Goal: Communication & Community: Answer question/provide support

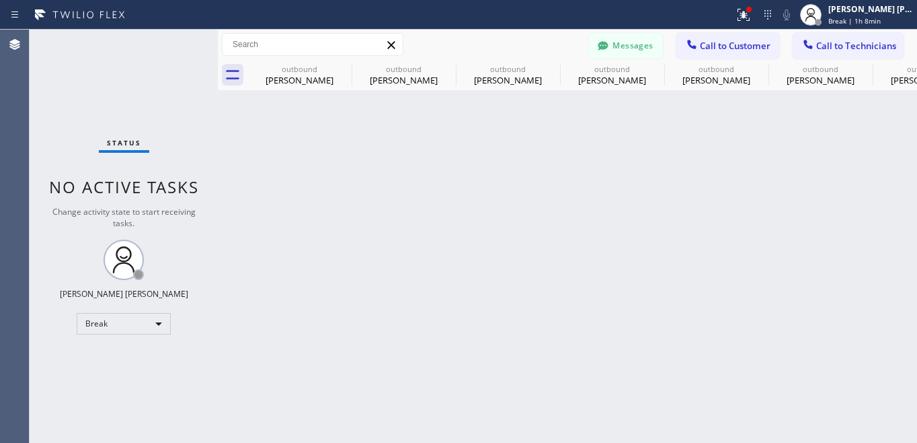
click at [135, 326] on div "Break" at bounding box center [124, 324] width 94 height 22
click at [126, 375] on li "Unavailable" at bounding box center [122, 375] width 91 height 16
click at [681, 272] on div "Back to Dashboard Change Sender ID Customers Technicians DH [PERSON_NAME] [DATE…" at bounding box center [567, 236] width 699 height 413
click at [159, 380] on div "Status No active tasks Change activity state to start receiving tasks. [PERSON_…" at bounding box center [124, 236] width 188 height 413
click at [126, 322] on div "Unavailable" at bounding box center [124, 324] width 94 height 22
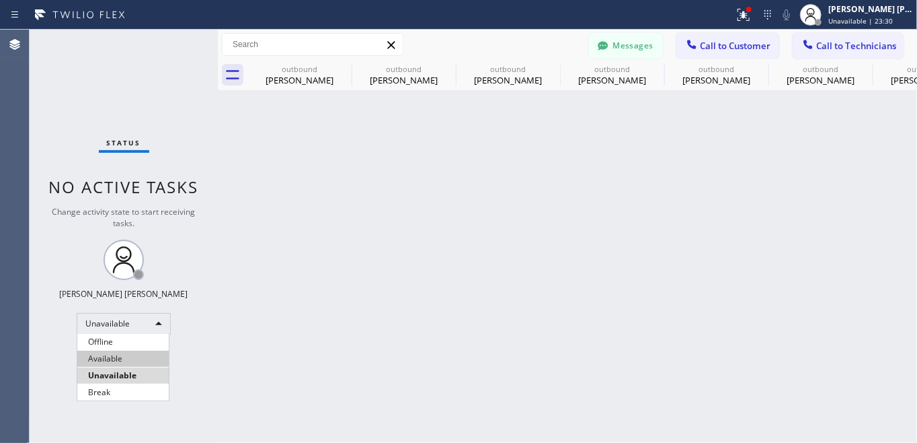
click at [110, 357] on li "Available" at bounding box center [122, 358] width 91 height 16
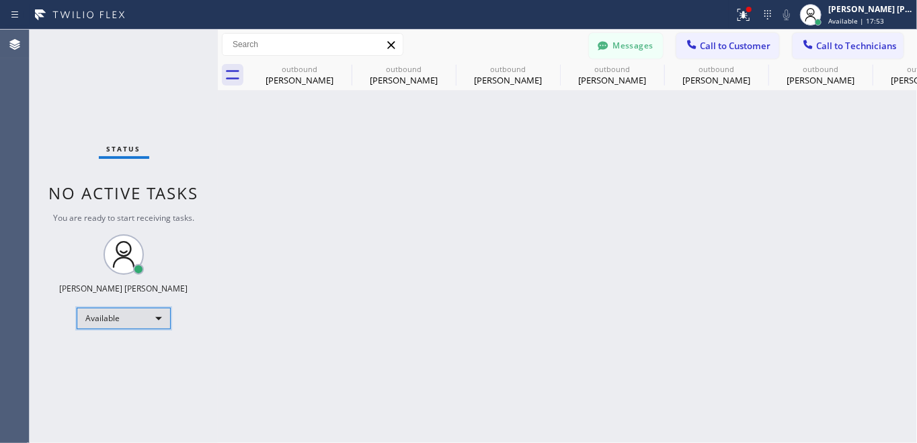
click at [140, 319] on div "Available" at bounding box center [124, 318] width 94 height 22
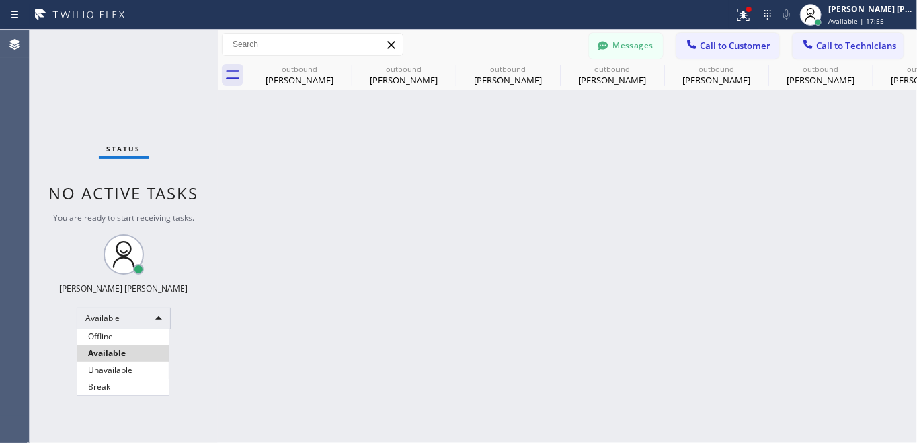
click at [99, 369] on li "Unavailable" at bounding box center [122, 370] width 91 height 16
click at [721, 40] on span "Call to Customer" at bounding box center [735, 46] width 71 height 12
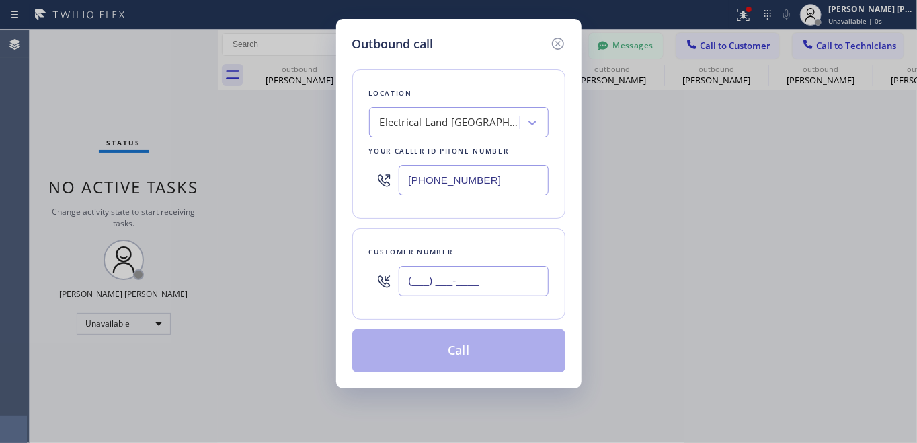
click at [422, 282] on input "(___) ___-____" at bounding box center [474, 281] width 150 height 30
paste input "678) 333-6019"
type input "[PHONE_NUMBER]"
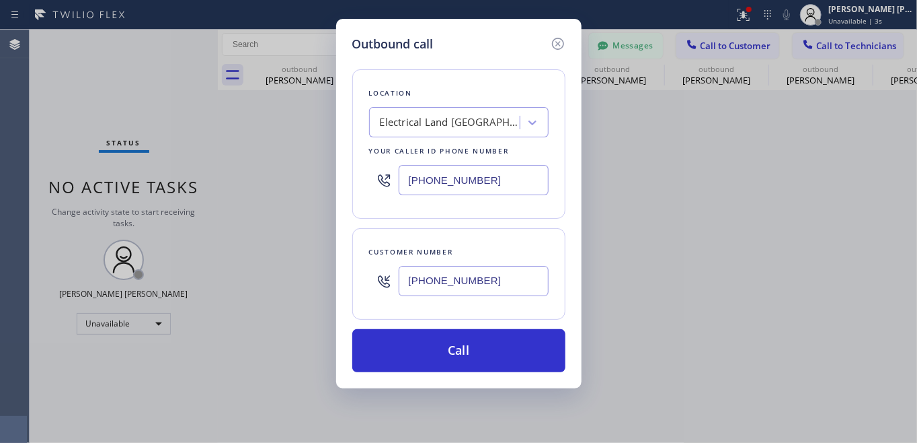
click at [145, 157] on div "Outbound call Location Electrical Land [GEOGRAPHIC_DATA] Your caller id phone n…" at bounding box center [458, 221] width 917 height 443
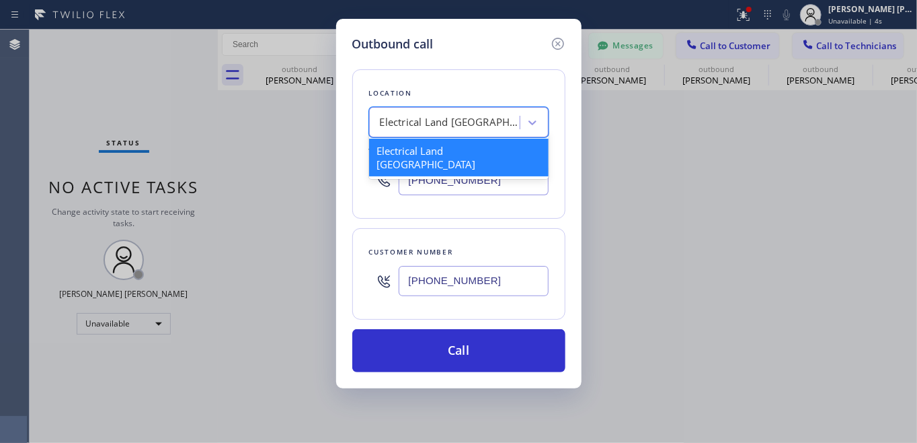
click at [443, 120] on div "Electrical Land [GEOGRAPHIC_DATA]" at bounding box center [450, 122] width 141 height 15
paste input "Electrical Land [GEOGRAPHIC_DATA][PERSON_NAME]"
type input "Electrical Land [GEOGRAPHIC_DATA][PERSON_NAME]"
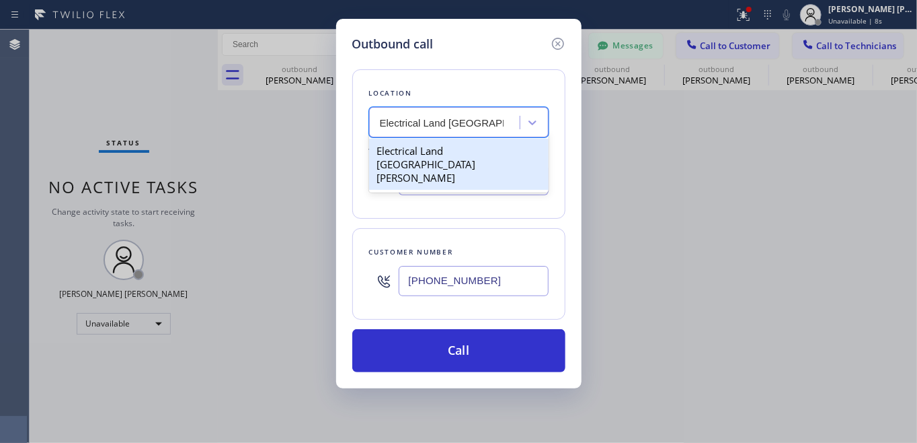
click at [476, 153] on div "Electrical Land [GEOGRAPHIC_DATA][PERSON_NAME]" at bounding box center [459, 164] width 180 height 51
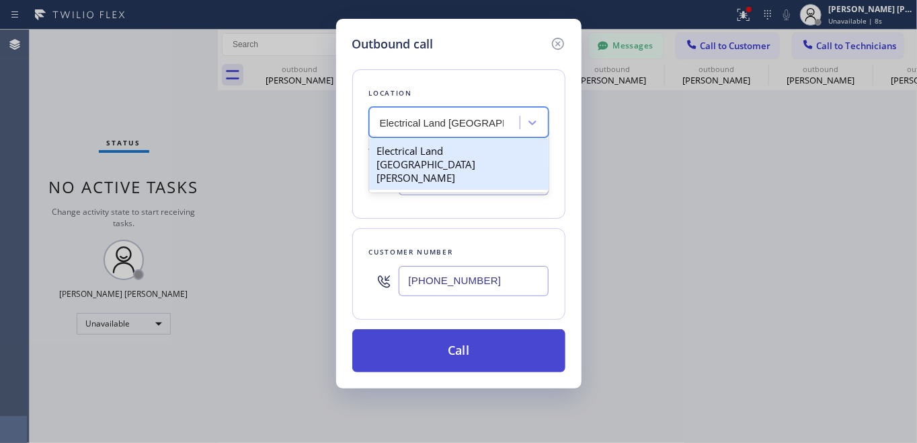
type input "[PHONE_NUMBER]"
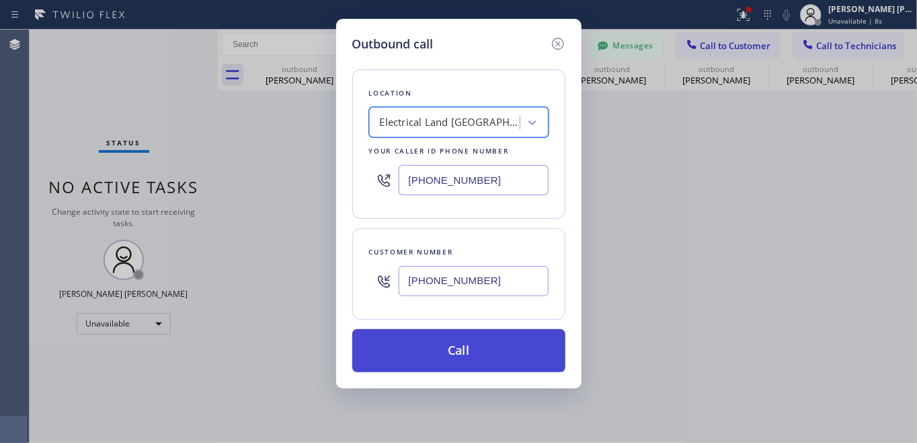
click at [427, 365] on button "Call" at bounding box center [458, 350] width 213 height 43
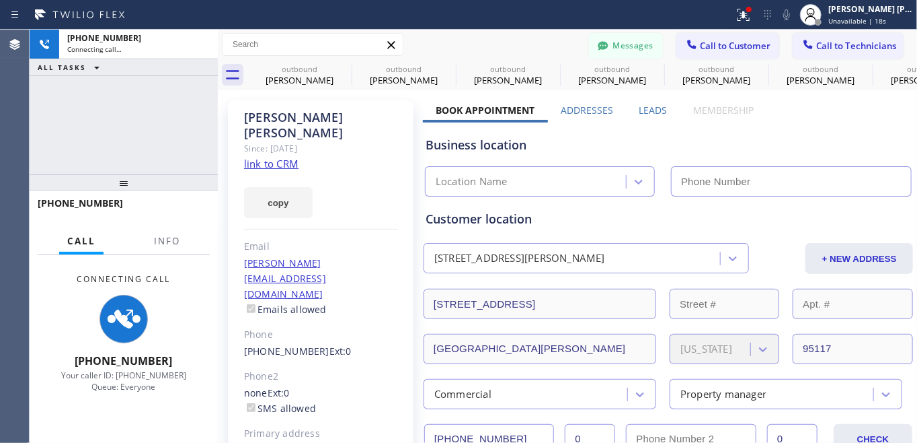
type input "[PHONE_NUMBER]"
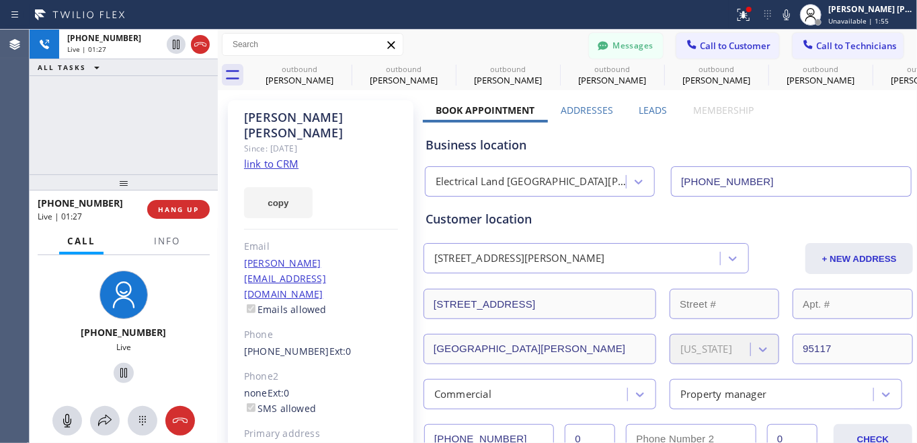
click at [151, 130] on div "[PHONE_NUMBER] Live | 01:27 ALL TASKS ALL TASKS ACTIVE TASKS TASKS IN WRAP UP" at bounding box center [124, 102] width 188 height 145
click at [87, 128] on div "[PHONE_NUMBER] Live | 02:46 ALL TASKS ALL TASKS ACTIVE TASKS TASKS IN WRAP UP" at bounding box center [124, 102] width 188 height 145
click at [151, 102] on div "[PHONE_NUMBER] Live | 03:28 ALL TASKS ALL TASKS ACTIVE TASKS TASKS IN WRAP UP" at bounding box center [124, 102] width 188 height 145
click at [119, 129] on div "[PHONE_NUMBER] Live | 03:31 ALL TASKS ALL TASKS ACTIVE TASKS TASKS IN WRAP UP" at bounding box center [124, 102] width 188 height 145
click at [51, 114] on div "[PHONE_NUMBER] Live | 03:36 ALL TASKS ALL TASKS ACTIVE TASKS TASKS IN WRAP UP" at bounding box center [124, 102] width 188 height 145
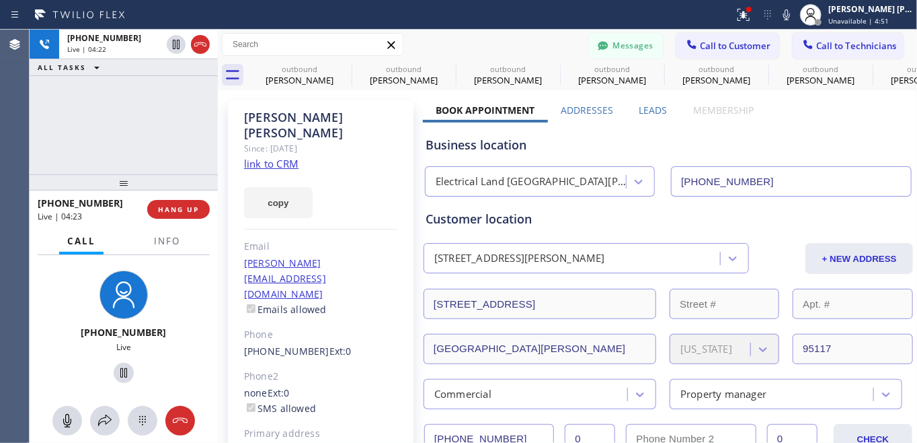
click at [126, 154] on div "[PHONE_NUMBER] Live | 04:22 ALL TASKS ALL TASKS ACTIVE TASKS TASKS IN WRAP UP" at bounding box center [124, 102] width 188 height 145
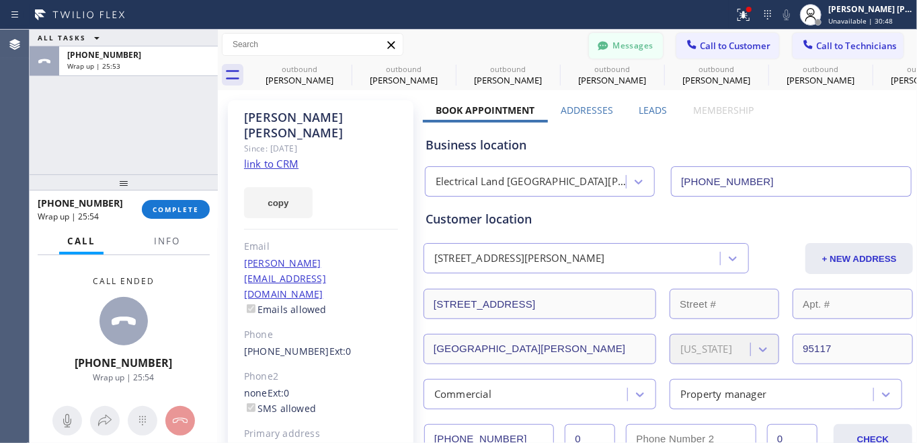
click at [615, 40] on button "Messages" at bounding box center [626, 46] width 74 height 26
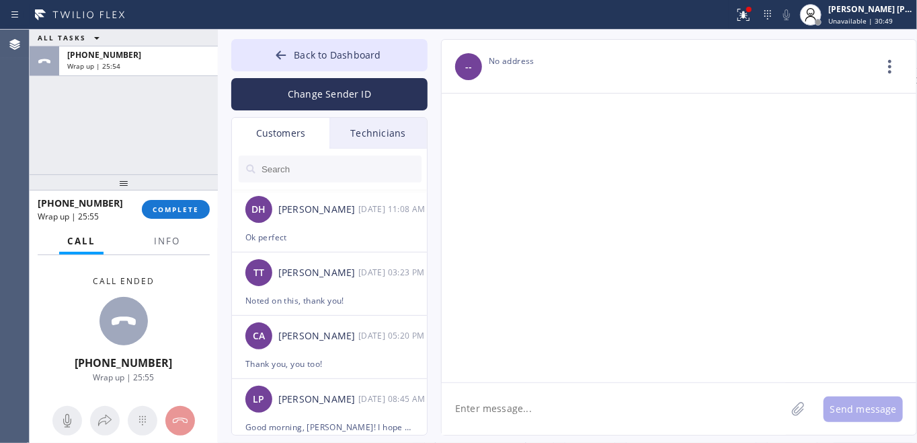
click at [340, 161] on input "text" at bounding box center [340, 168] width 161 height 27
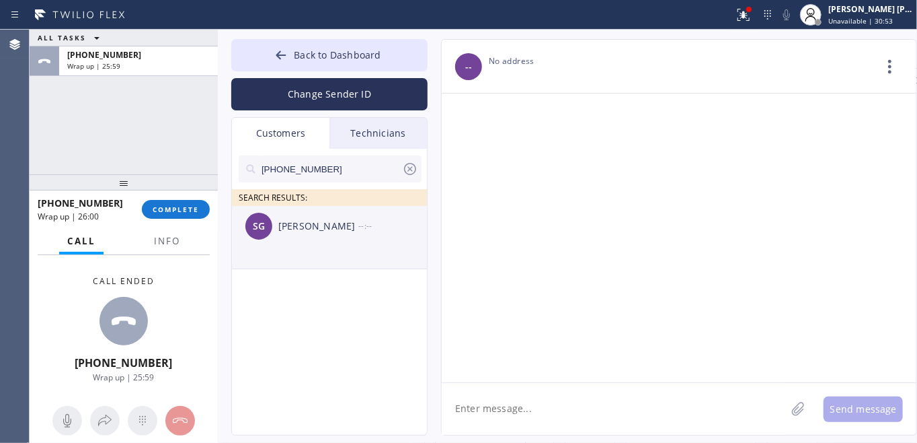
click at [313, 250] on li "SG [PERSON_NAME] --:--" at bounding box center [330, 237] width 196 height 63
click at [576, 416] on textarea at bounding box center [614, 409] width 344 height 52
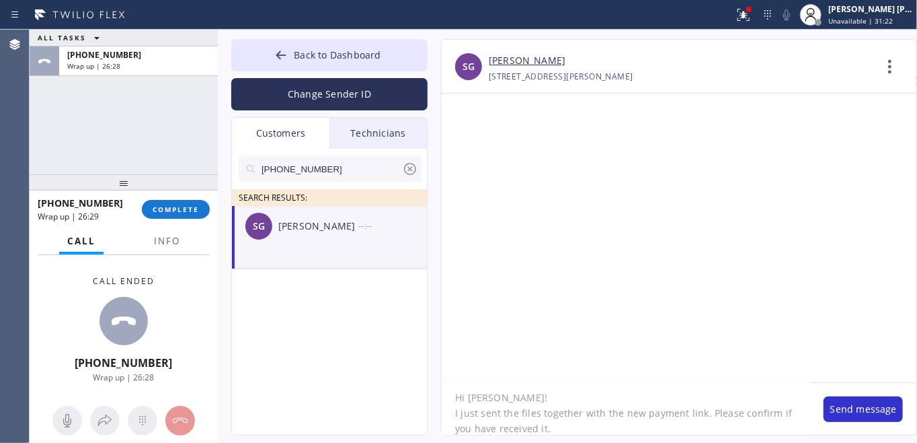
scroll to position [42, 0]
click at [556, 410] on textarea "Hi [PERSON_NAME]! I just sent the files together with the new payment link. Ple…" at bounding box center [626, 409] width 369 height 52
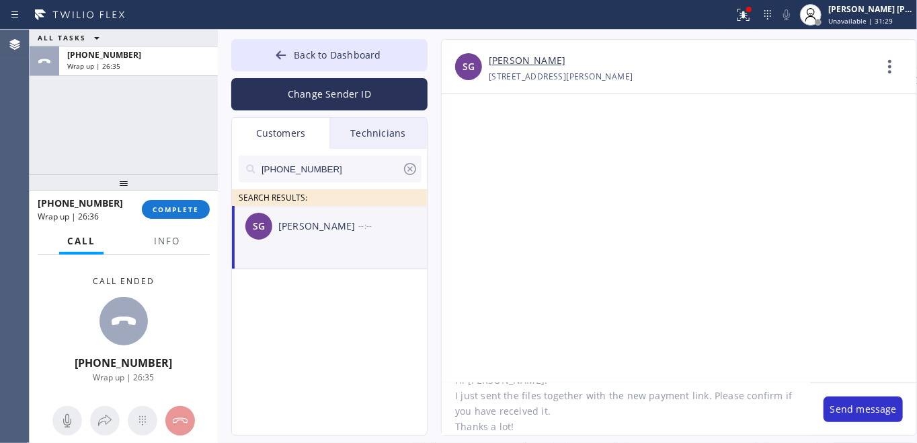
scroll to position [26, 0]
click at [546, 438] on div "Back to Dashboard Change Sender ID Customers Technicians [PHONE_NUMBER] SEARCH …" at bounding box center [567, 236] width 699 height 413
click at [562, 432] on textarea "Hi [PERSON_NAME]! I just sent the files together with the new payment link. Ple…" at bounding box center [626, 409] width 369 height 52
type textarea "Hi [PERSON_NAME]! I just sent the files together with the new payment link. Ple…"
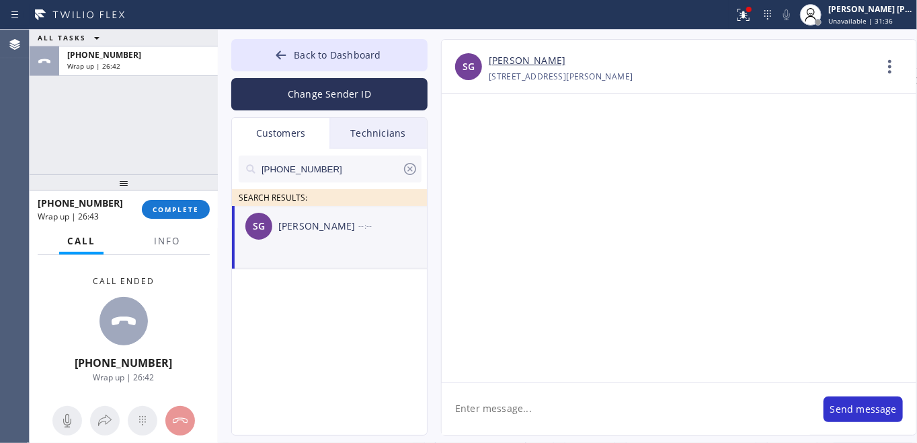
scroll to position [0, 0]
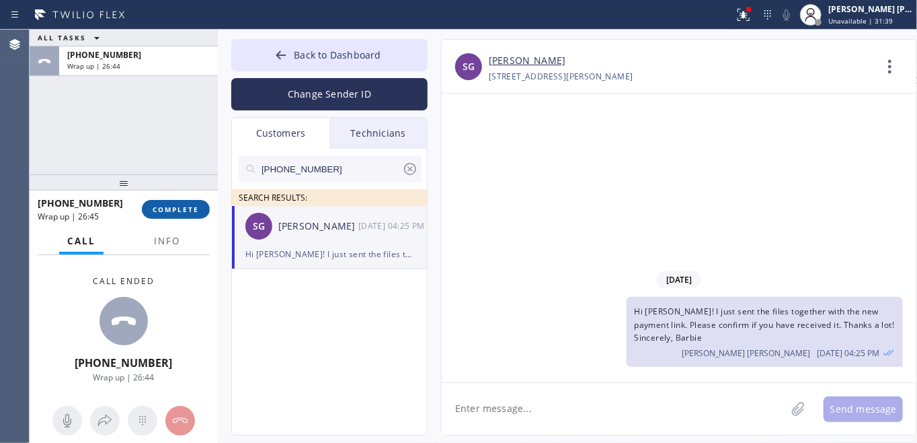
click at [192, 210] on span "COMPLETE" at bounding box center [176, 208] width 46 height 9
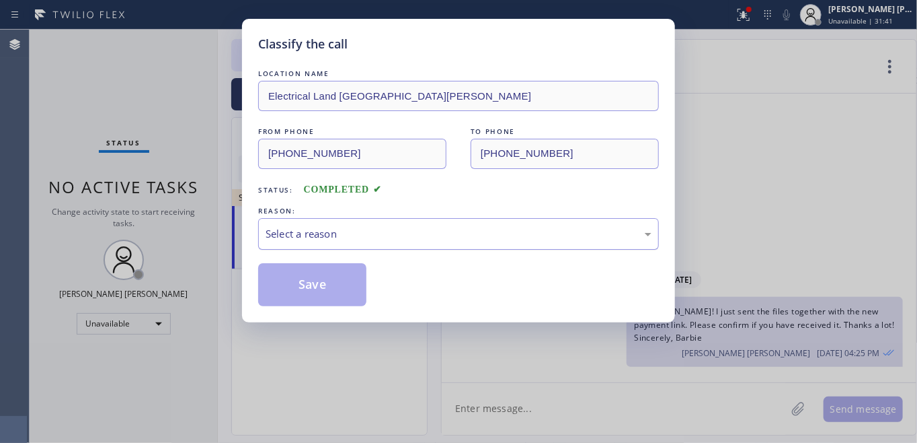
drag, startPoint x: 326, startPoint y: 235, endPoint x: 341, endPoint y: 245, distance: 18.8
click at [326, 235] on div "Select a reason" at bounding box center [459, 233] width 386 height 15
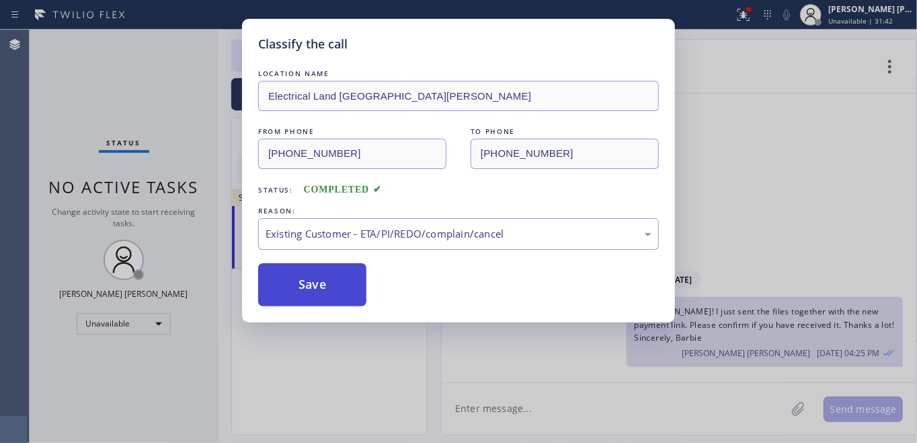
click at [305, 289] on button "Save" at bounding box center [312, 284] width 108 height 43
click at [305, 287] on button "Save" at bounding box center [312, 284] width 108 height 43
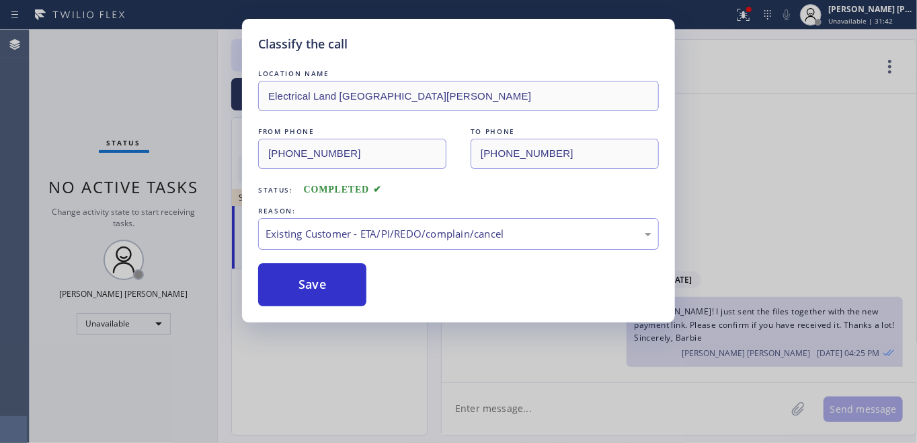
click at [305, 287] on button "Save" at bounding box center [312, 284] width 108 height 43
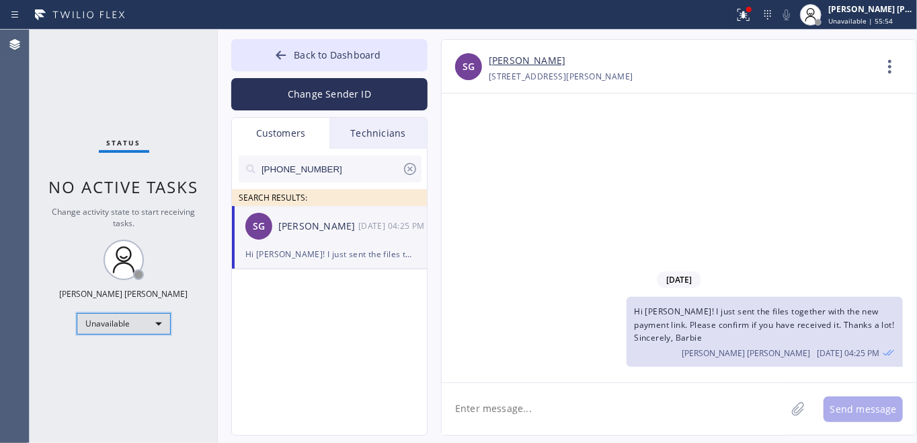
click at [147, 322] on div "Unavailable" at bounding box center [124, 324] width 94 height 22
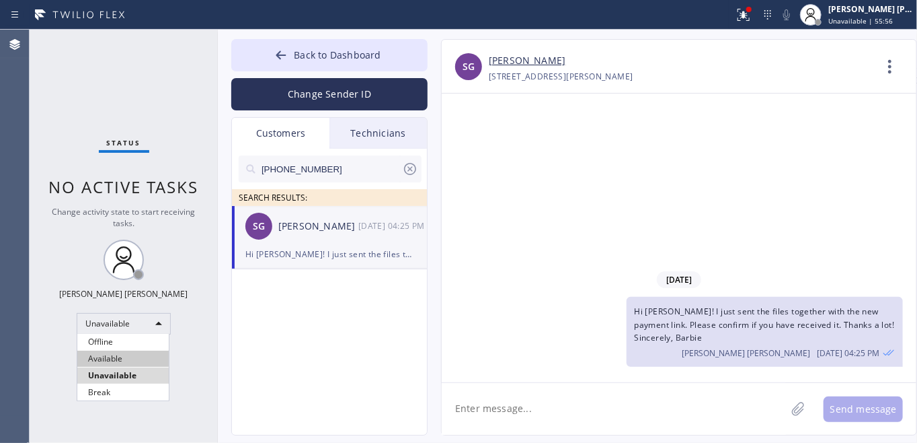
click at [120, 357] on li "Available" at bounding box center [122, 358] width 91 height 16
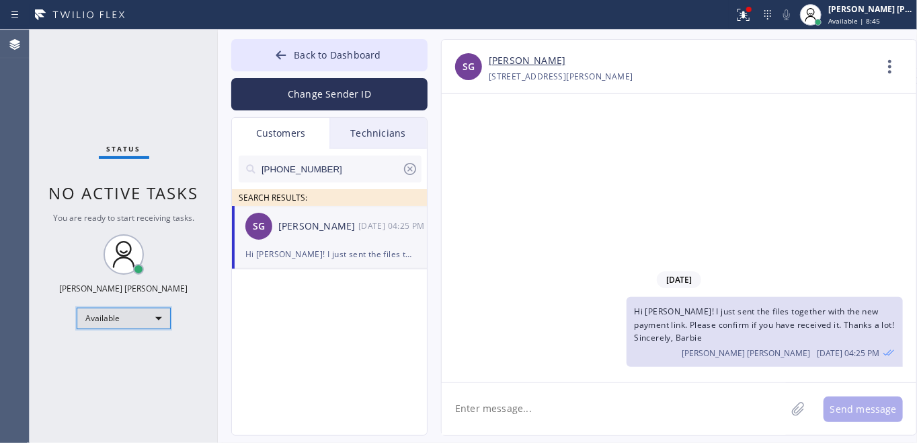
click at [102, 307] on div "Available" at bounding box center [124, 318] width 94 height 22
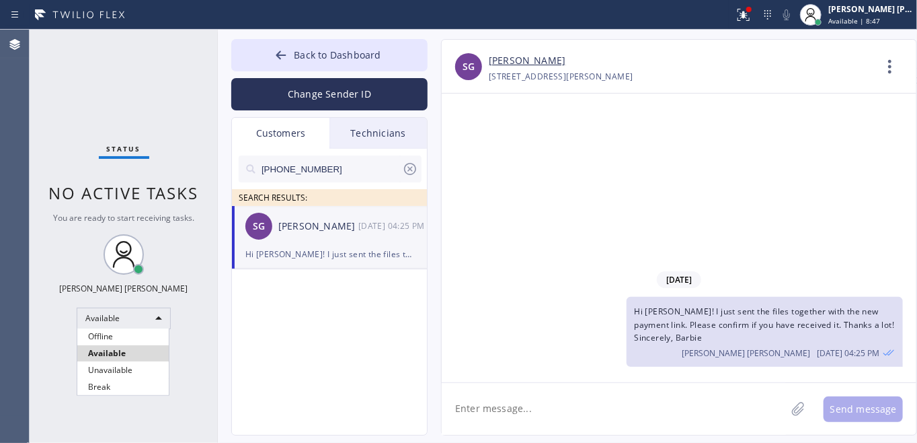
drag, startPoint x: 119, startPoint y: 337, endPoint x: 91, endPoint y: 193, distance: 146.5
click at [119, 336] on li "Offline" at bounding box center [122, 336] width 91 height 16
